Goal: Find contact information: Find contact information

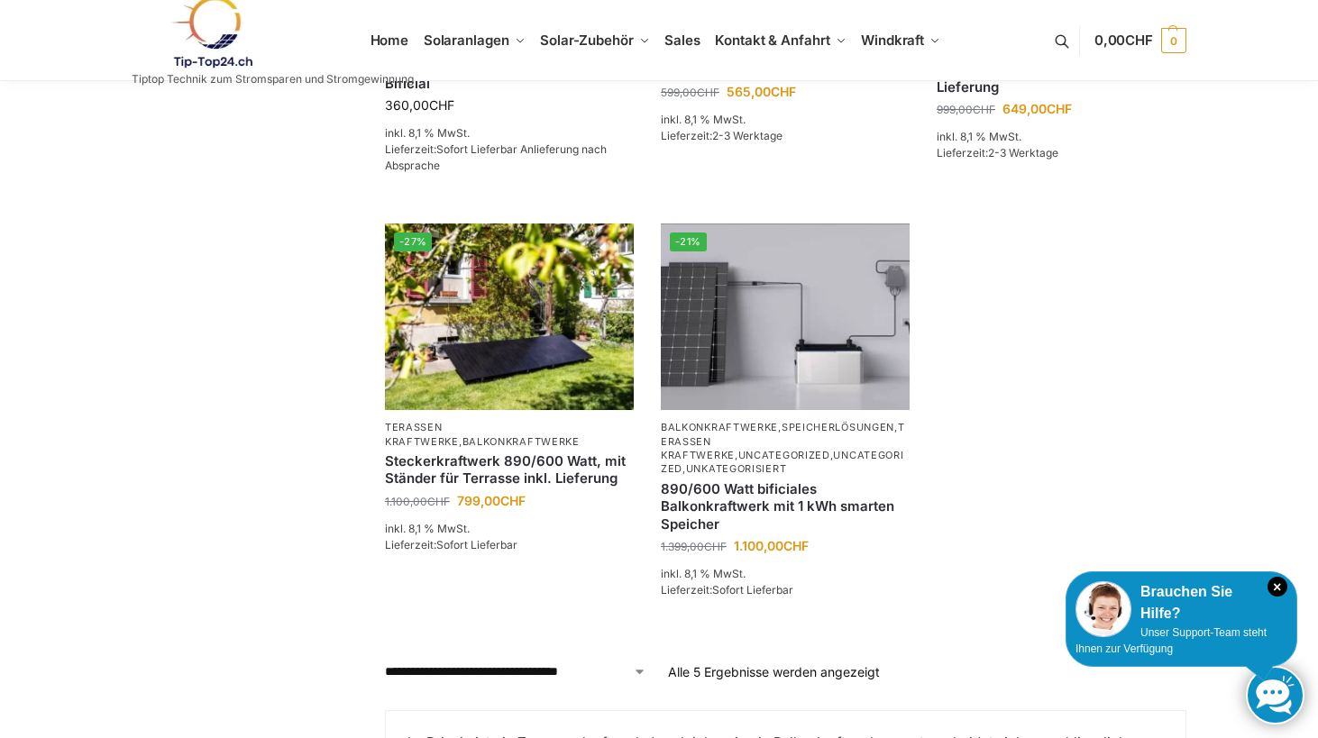
scroll to position [567, 0]
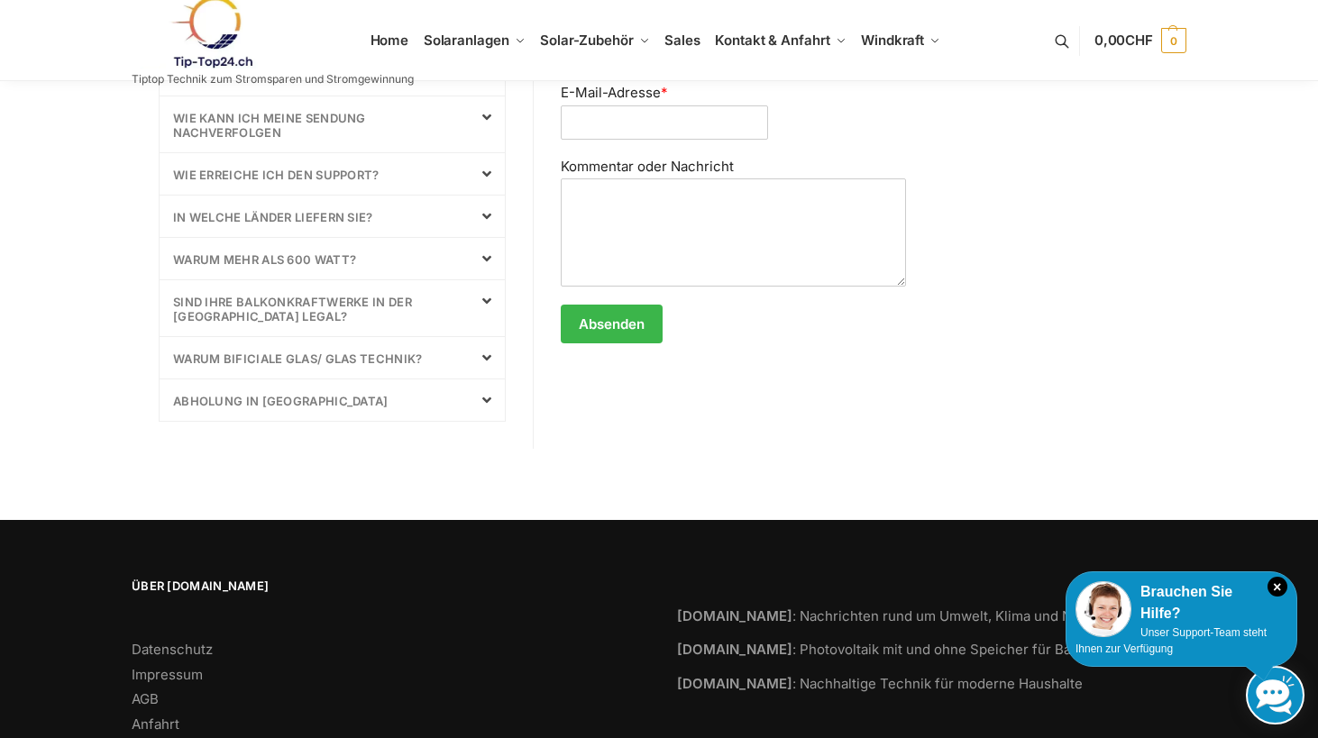
scroll to position [999, 0]
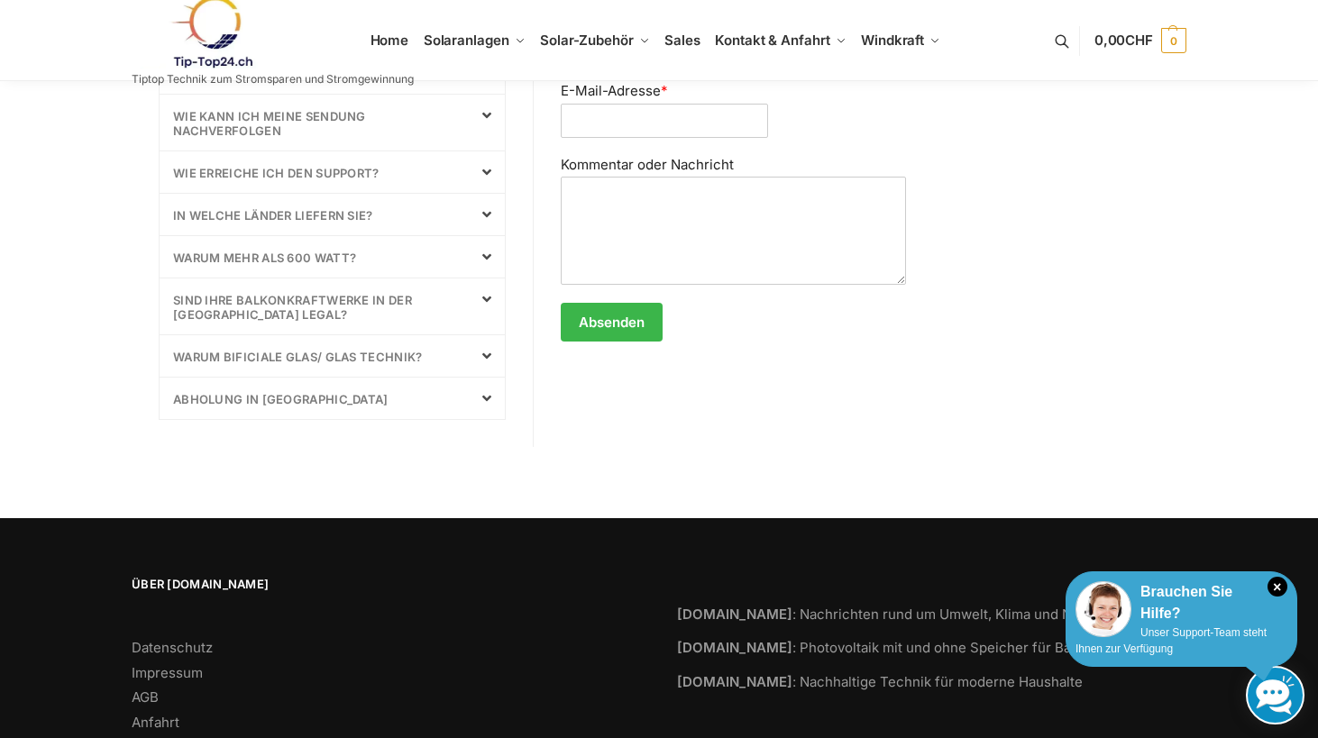
click at [1215, 624] on div "× Brauchen Sie Hilfe? Unser Support-Team steht Ihnen zur Verfügung" at bounding box center [1181, 619] width 232 height 96
click at [1185, 632] on span "Unser Support-Team steht Ihnen zur Verfügung" at bounding box center [1170, 640] width 191 height 29
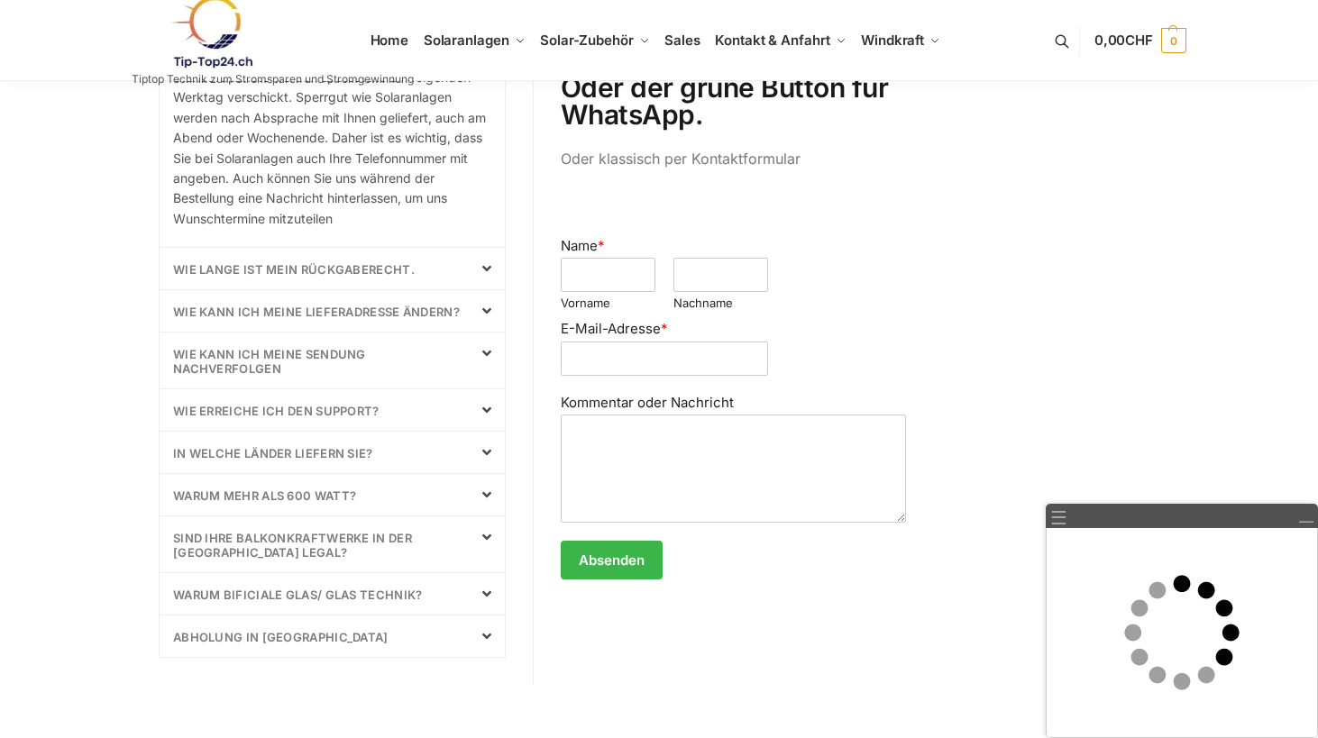
scroll to position [762, 0]
click at [487, 531] on icon at bounding box center [486, 536] width 9 height 14
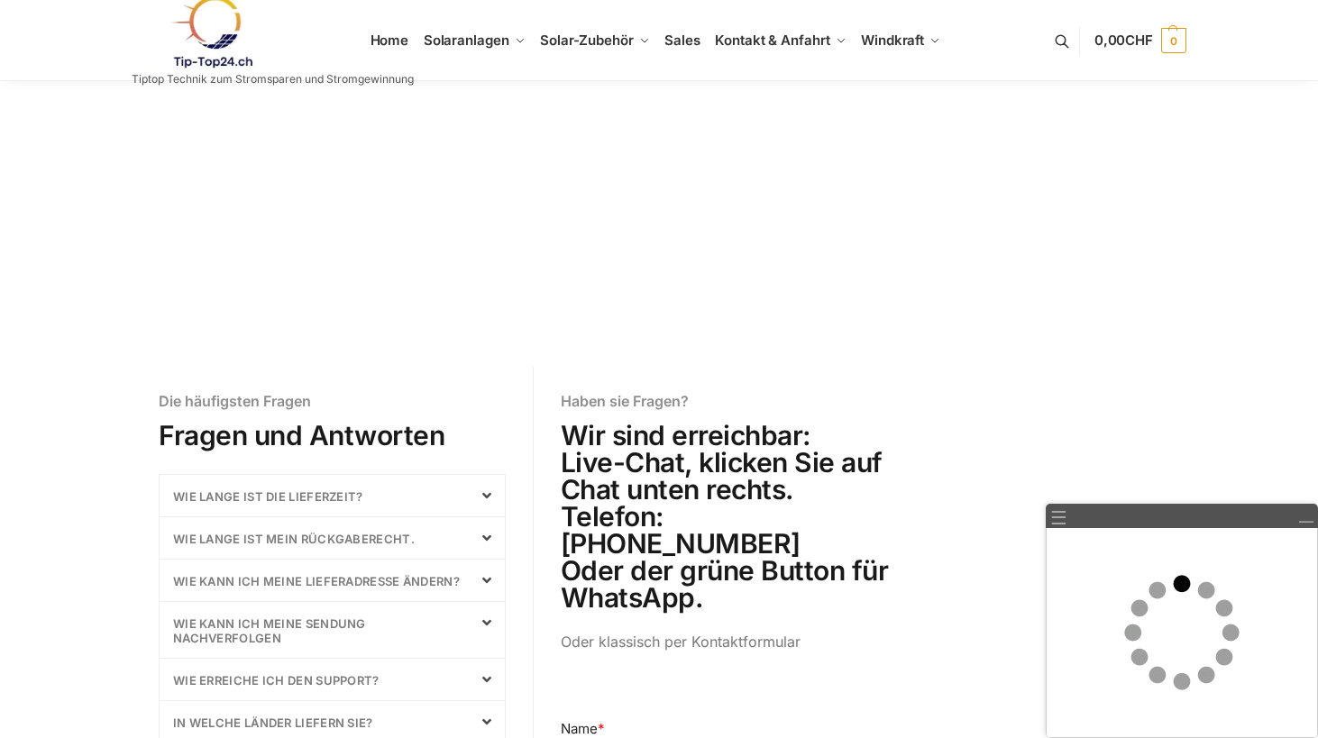
scroll to position [272, 0]
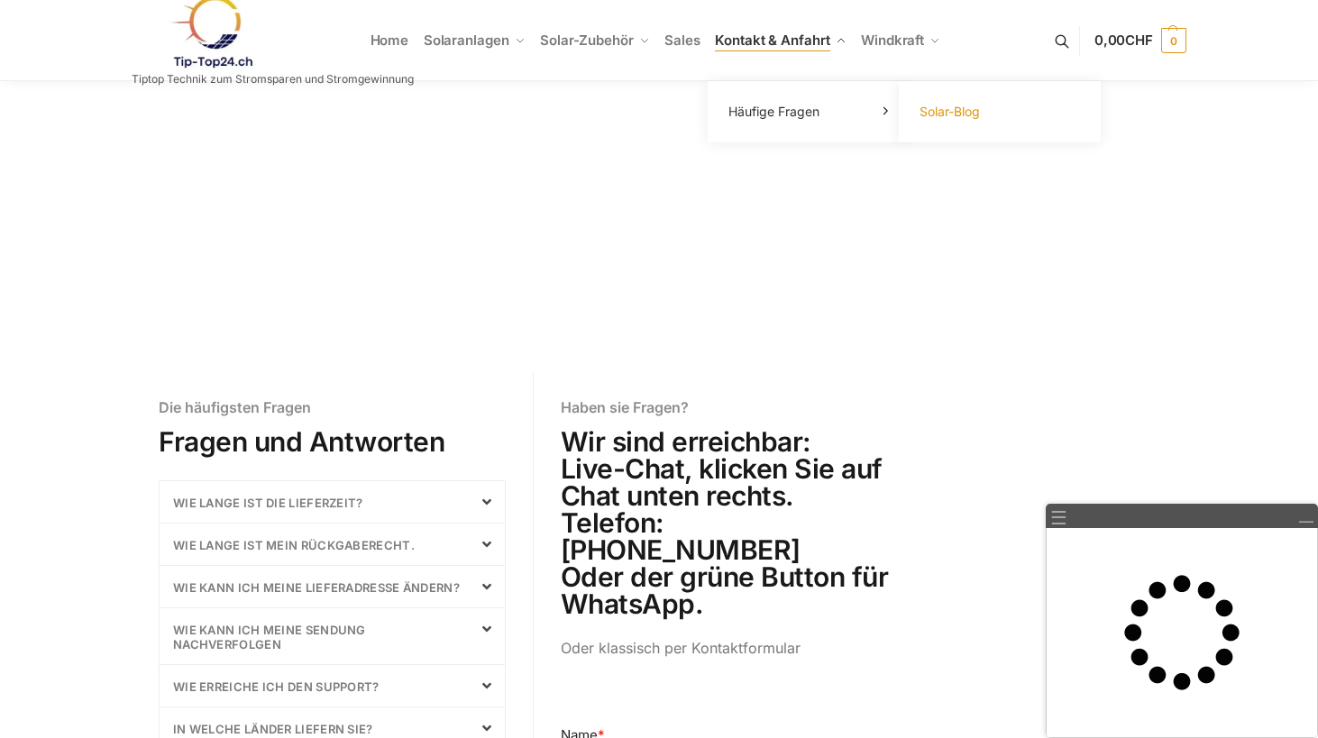
click at [955, 101] on link "Solar-Blog" at bounding box center [999, 111] width 180 height 25
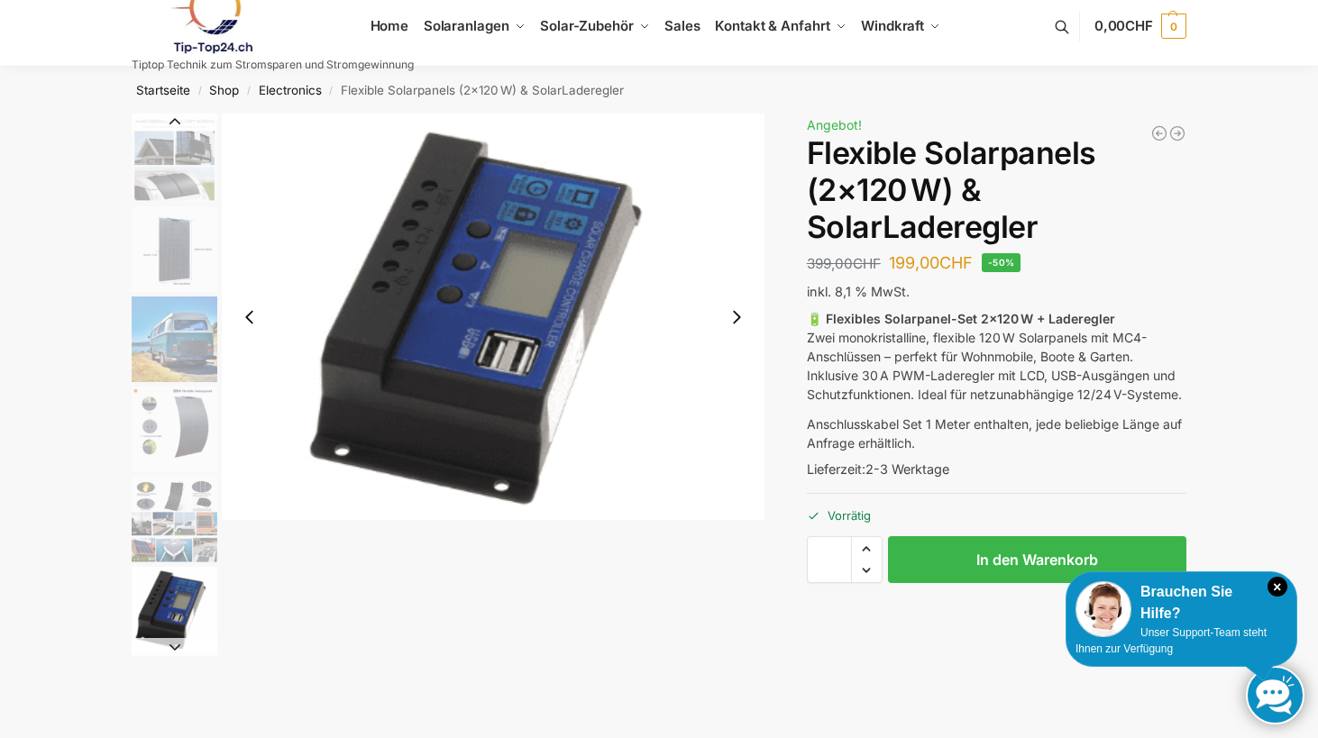
click at [165, 148] on img "1 / 9" at bounding box center [175, 158] width 86 height 88
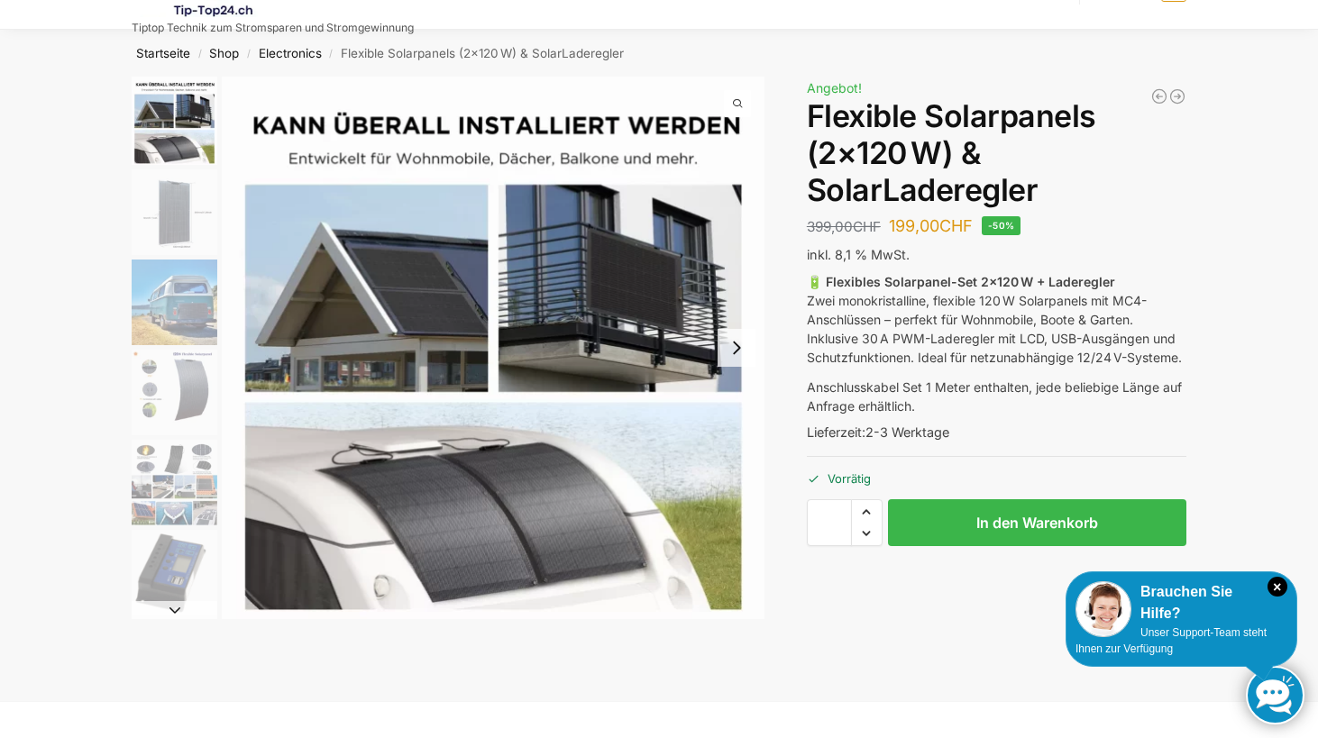
scroll to position [53, 0]
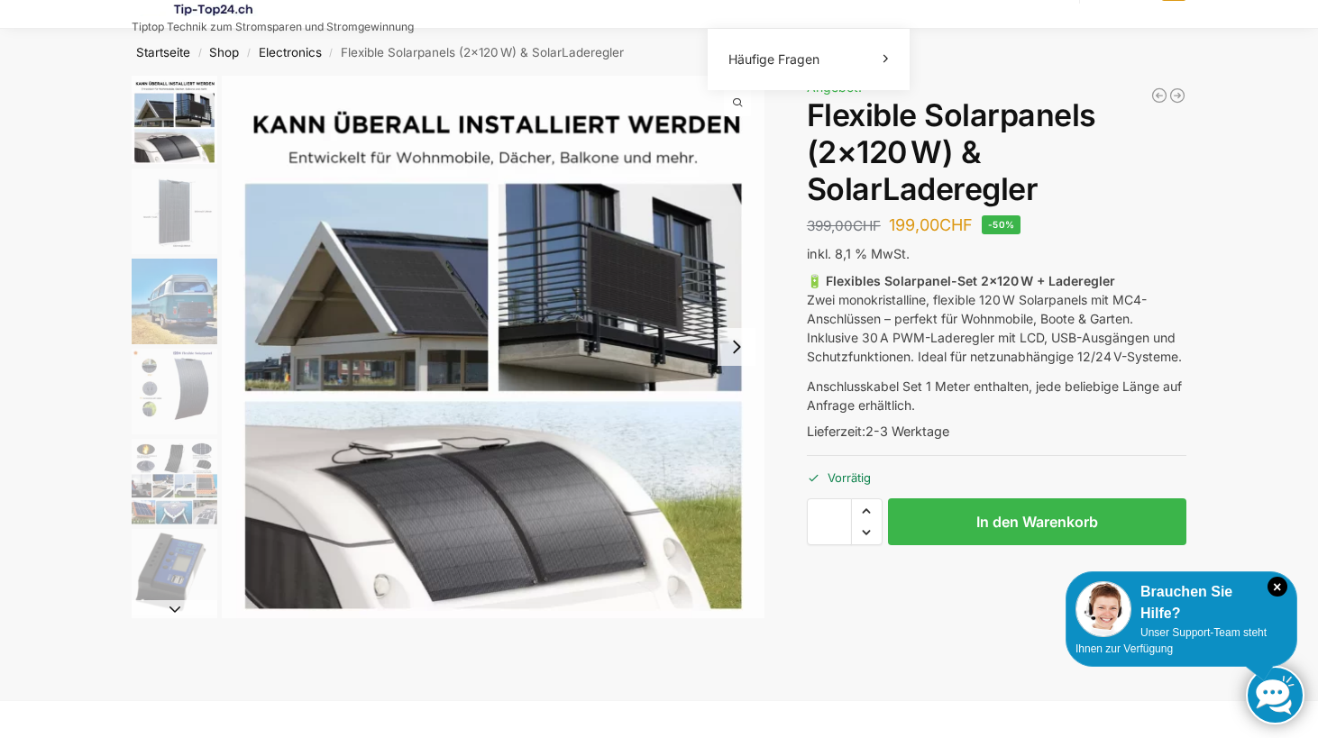
click at [160, 219] on img "2 / 9" at bounding box center [175, 212] width 86 height 86
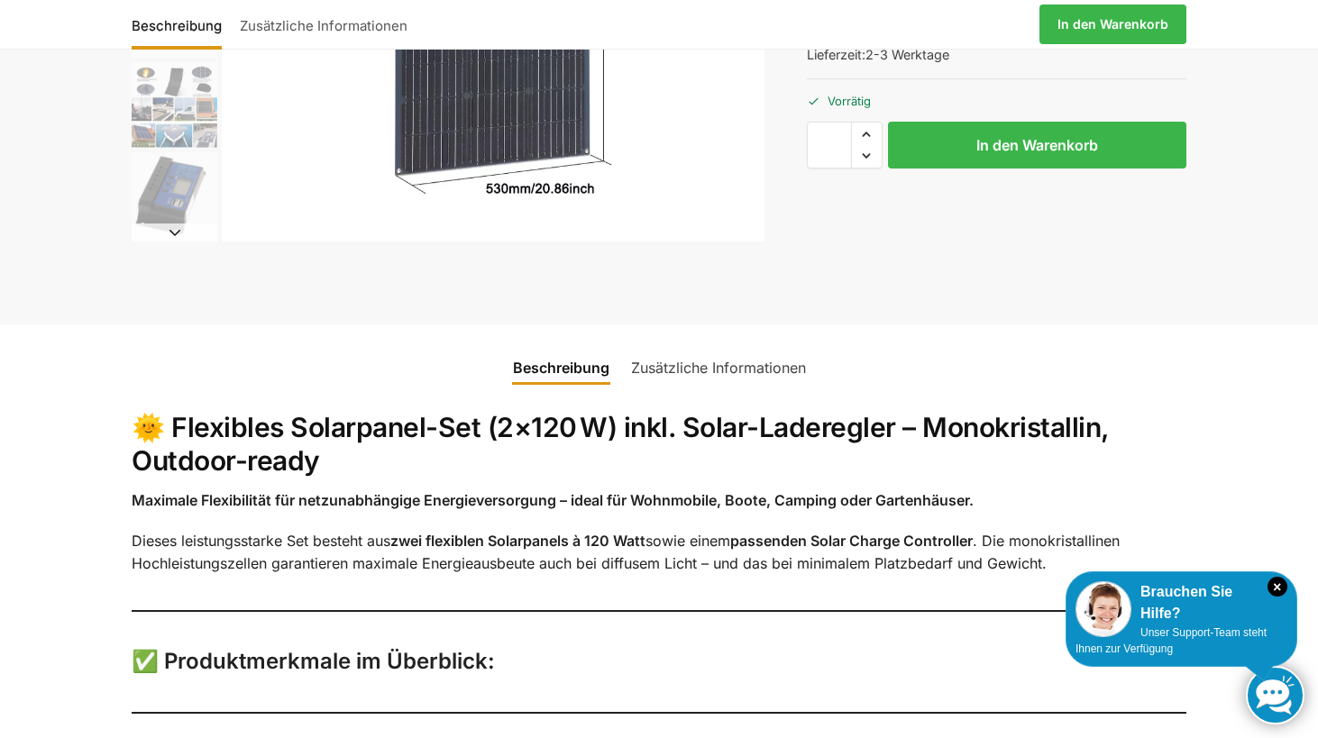
scroll to position [0, 0]
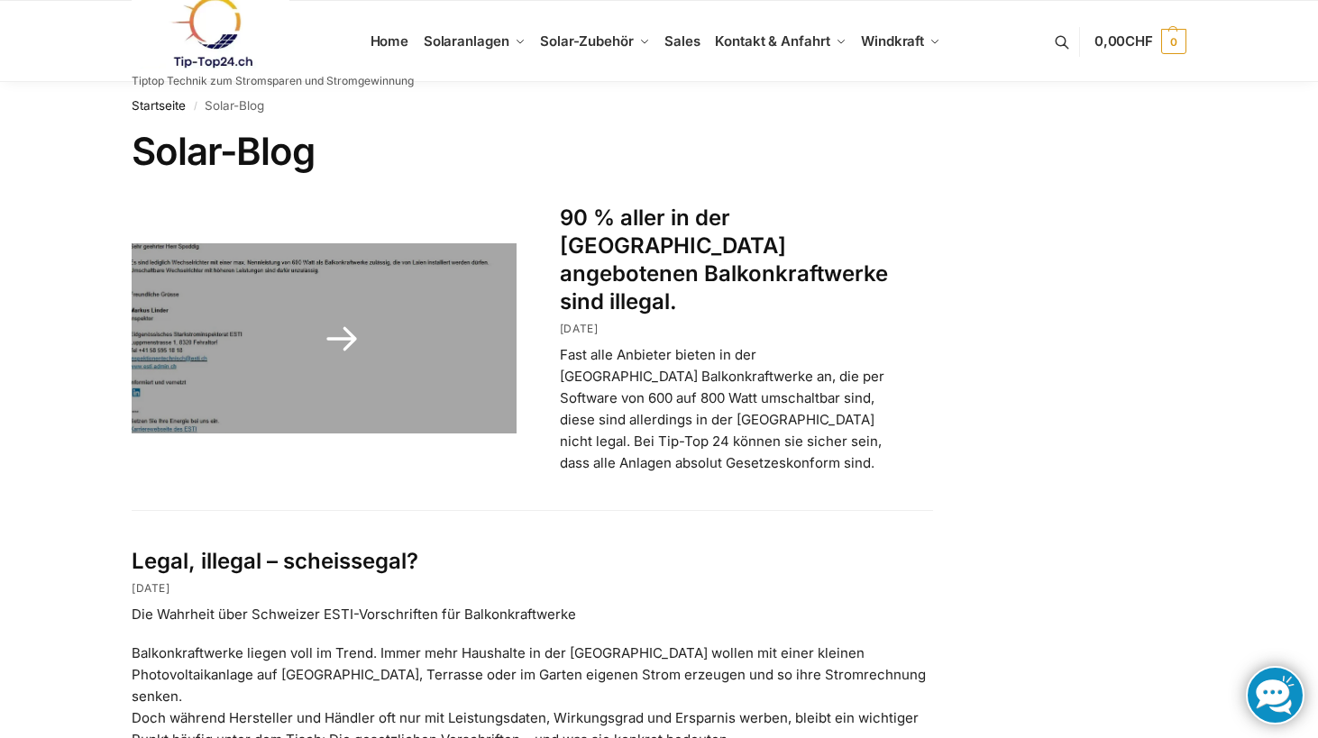
click at [317, 306] on link at bounding box center [324, 338] width 385 height 190
click at [229, 295] on link at bounding box center [324, 338] width 385 height 190
click at [665, 213] on link "90 % aller in der [GEOGRAPHIC_DATA] angebotenen Balkonkraftwerke sind illegal." at bounding box center [724, 260] width 328 height 111
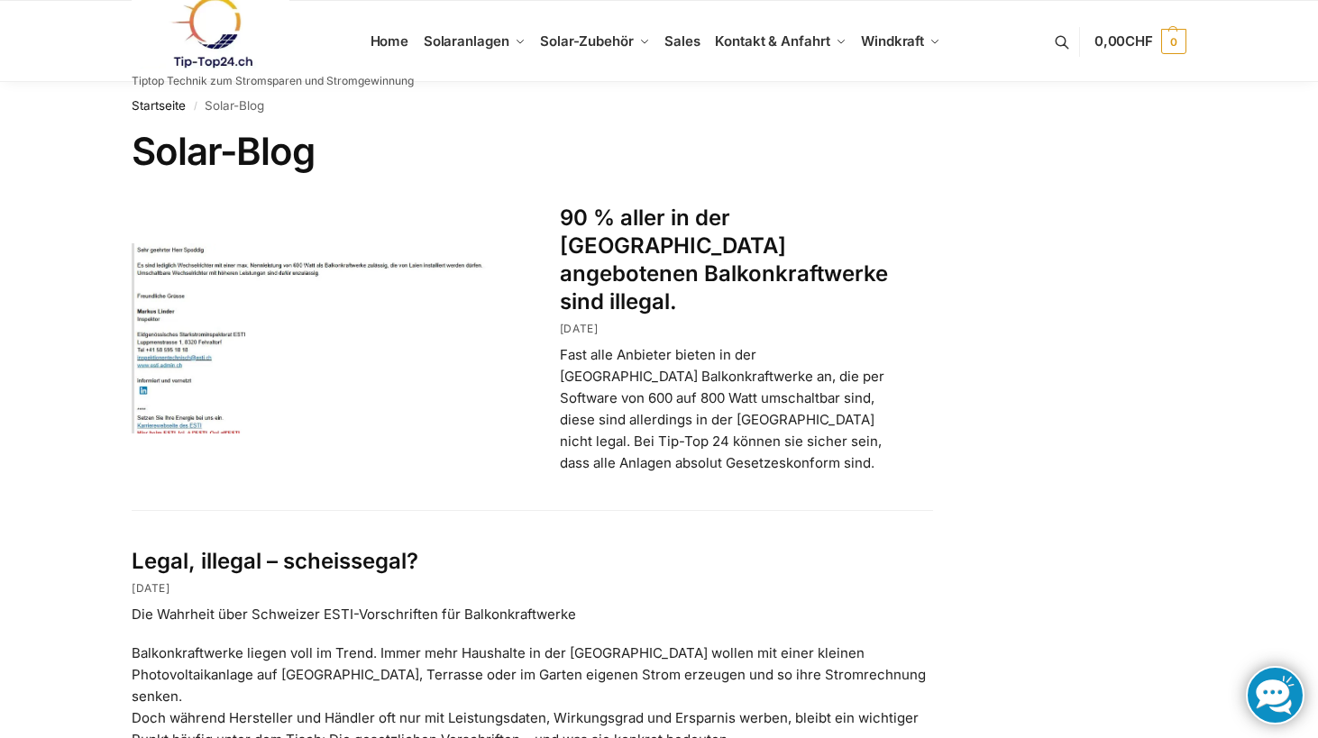
click at [466, 137] on h1 "Solar-Blog" at bounding box center [532, 151] width 801 height 45
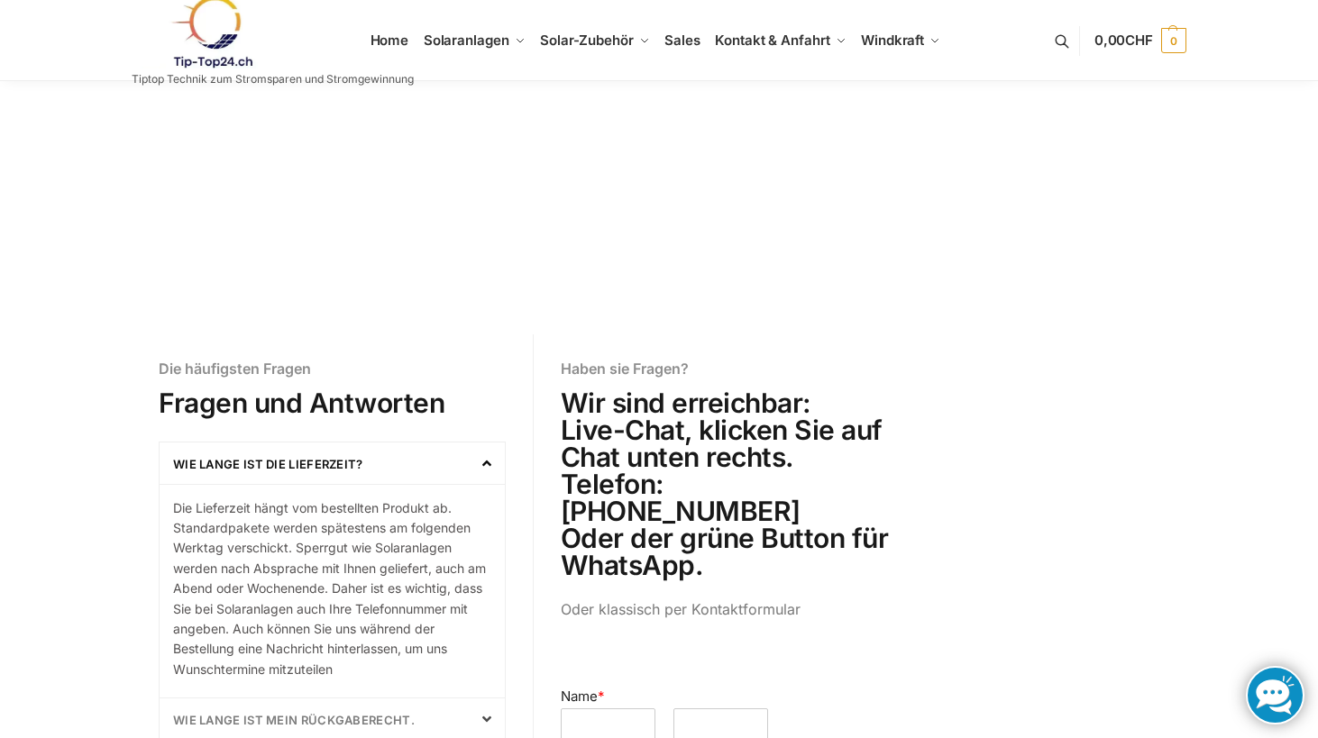
scroll to position [312, 0]
drag, startPoint x: 689, startPoint y: 481, endPoint x: 815, endPoint y: 485, distance: 126.2
click at [815, 485] on h2 "Wir sind erreichbar: Live-Chat, klicken Sie auf Chat unten rechts. Telefon: 078…" at bounding box center [734, 482] width 346 height 189
copy h2 "784701155"
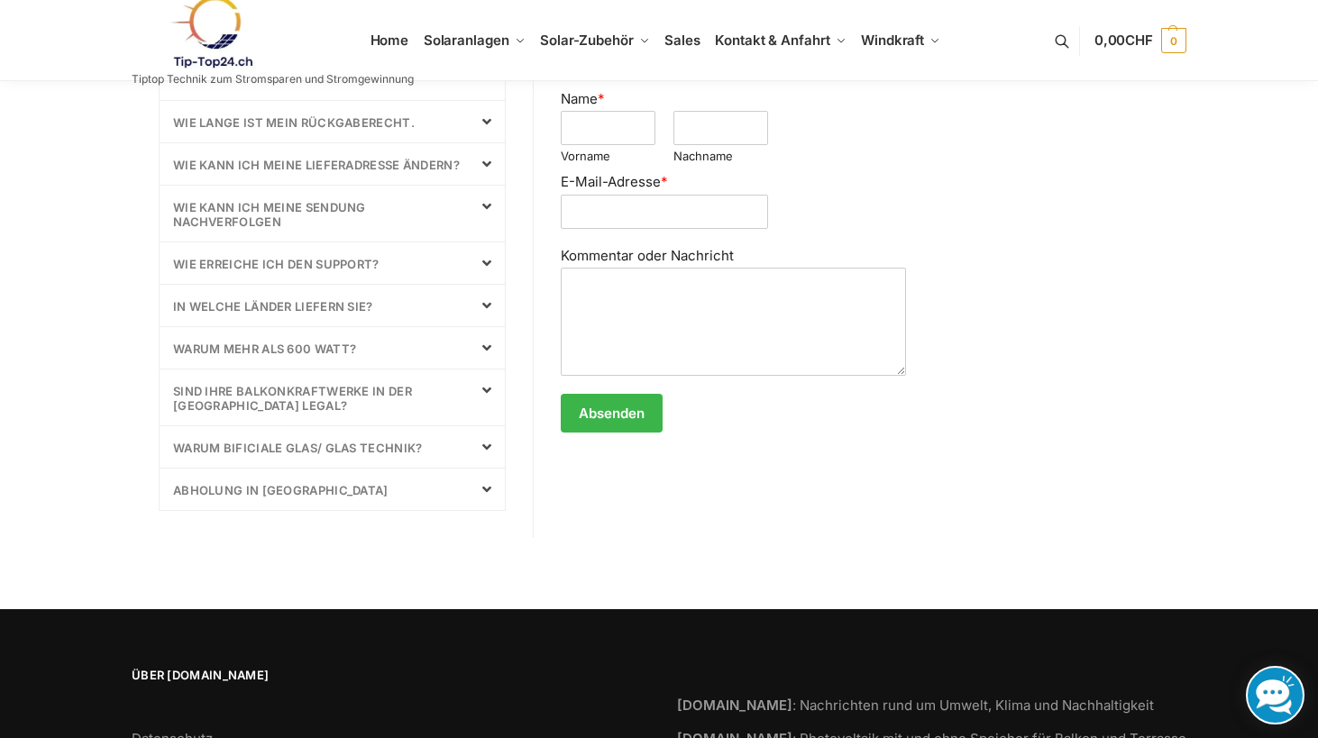
scroll to position [1056, 0]
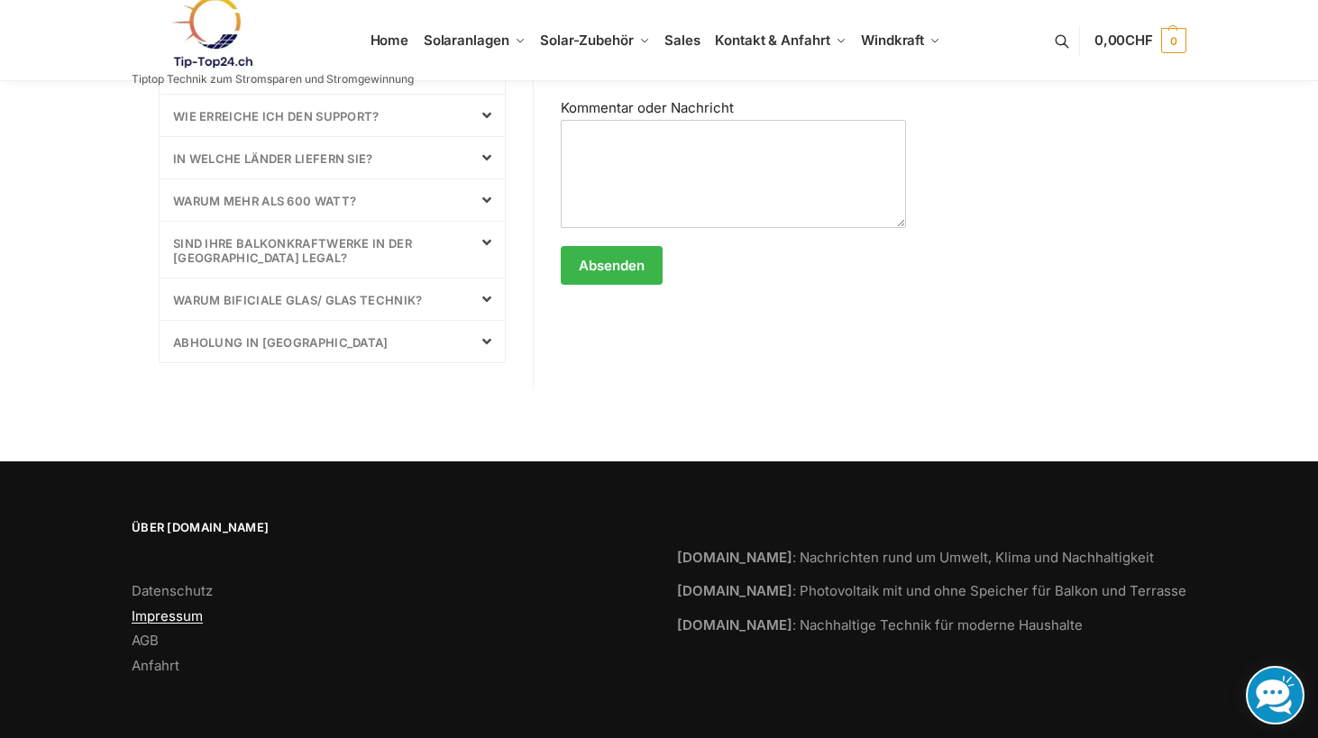
click at [162, 616] on link "Impressum" at bounding box center [167, 615] width 71 height 17
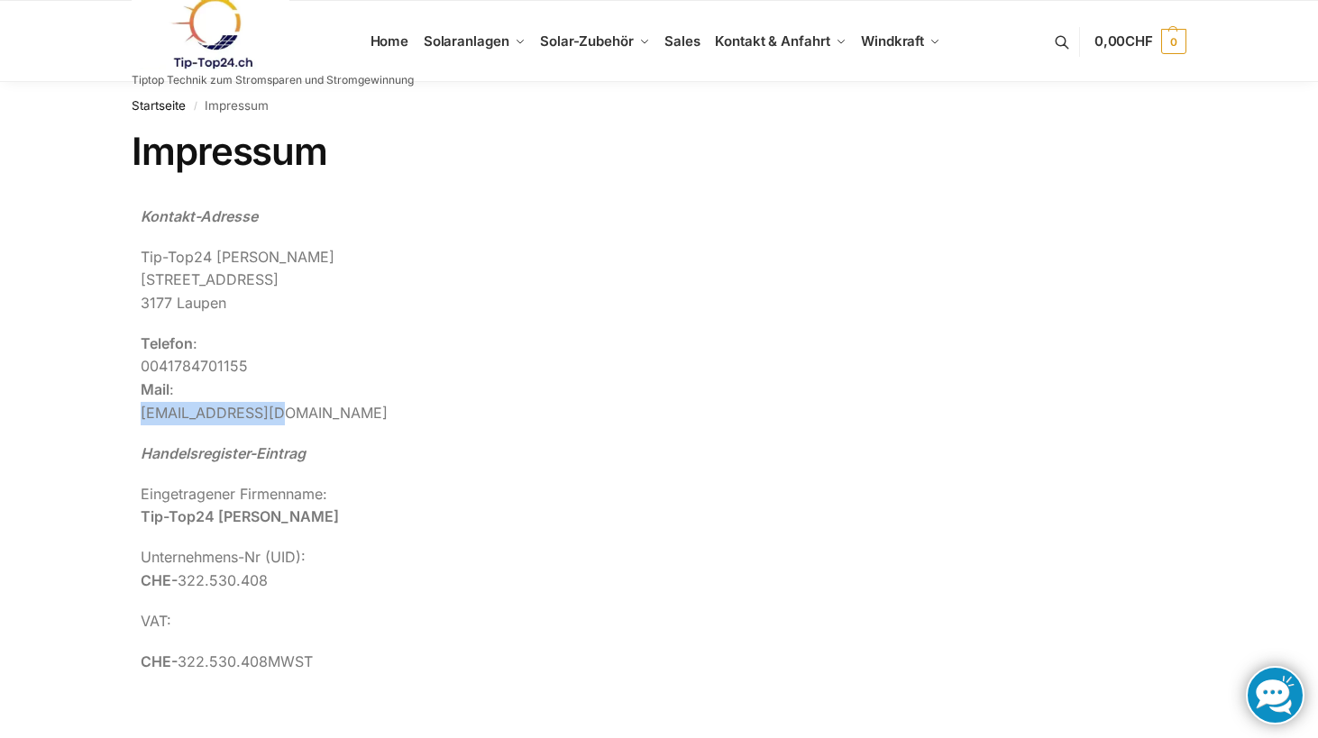
drag, startPoint x: 278, startPoint y: 411, endPoint x: 136, endPoint y: 411, distance: 142.4
click at [136, 411] on div "Kontakt-Adresse Tip-Top24 Rupert Spoddig Krankenhausweg 14 3177 Laupen Telefon …" at bounding box center [532, 448] width 801 height 504
copy p "info@Tip-top24.ch"
drag, startPoint x: 215, startPoint y: 257, endPoint x: 345, endPoint y: 257, distance: 129.8
click at [345, 257] on p "Tip-Top24 Rupert Spoddig Krankenhausweg 14 3177 Laupen" at bounding box center [532, 280] width 783 height 69
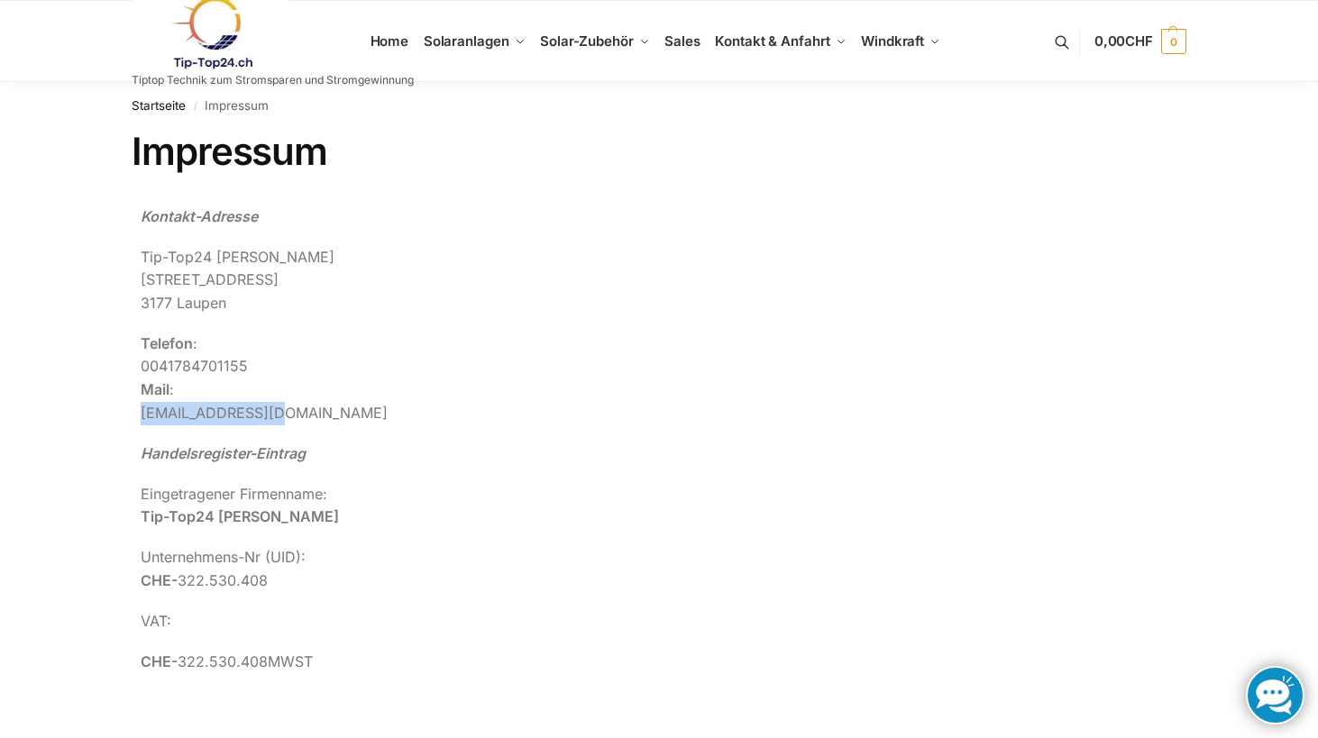
copy p "Rupert Spoddig"
click at [688, 37] on span "Sales" at bounding box center [682, 40] width 36 height 17
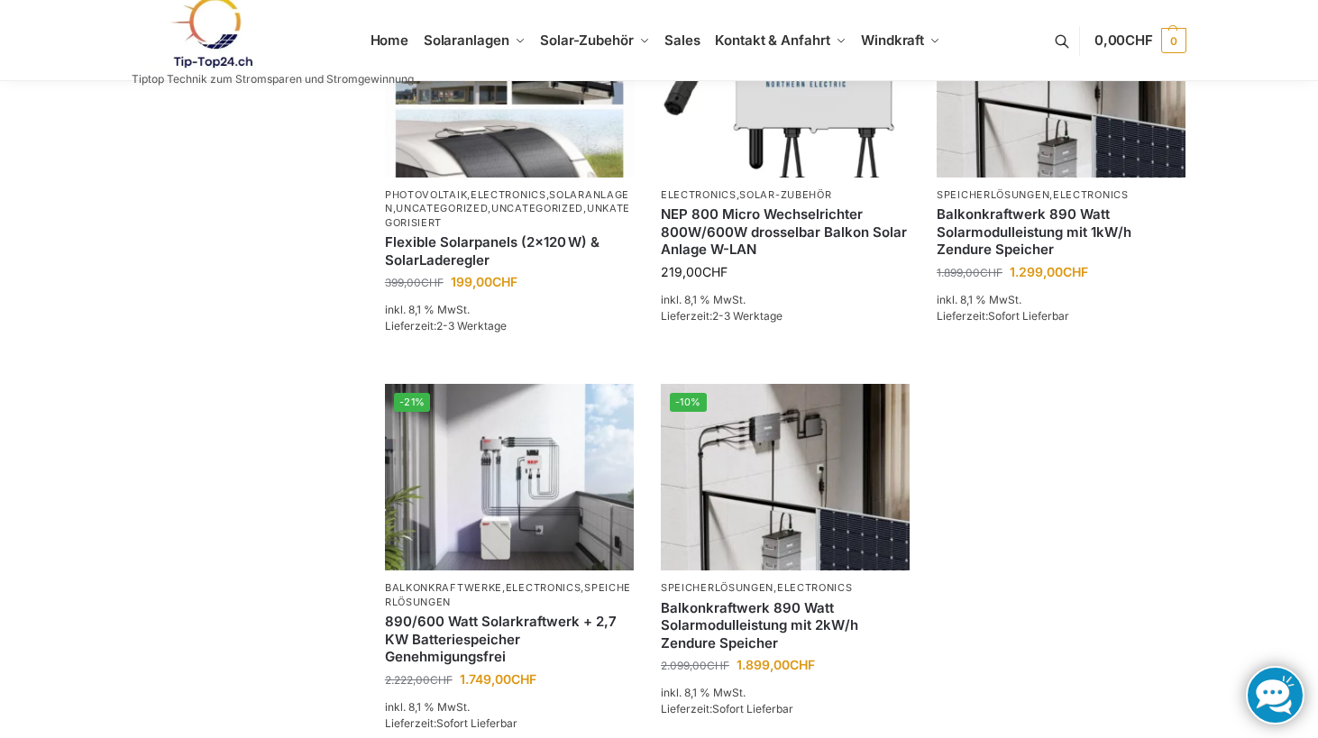
scroll to position [1175, 0]
